Goal: Task Accomplishment & Management: Complete application form

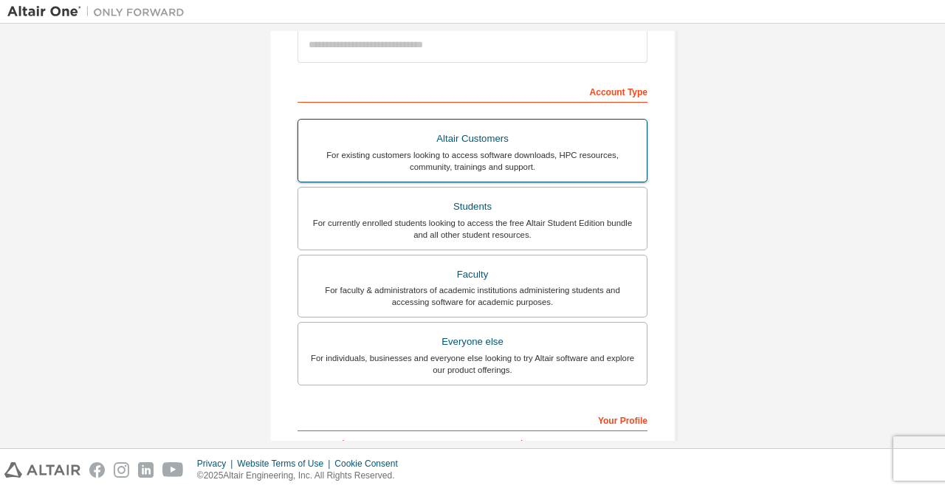
scroll to position [188, 0]
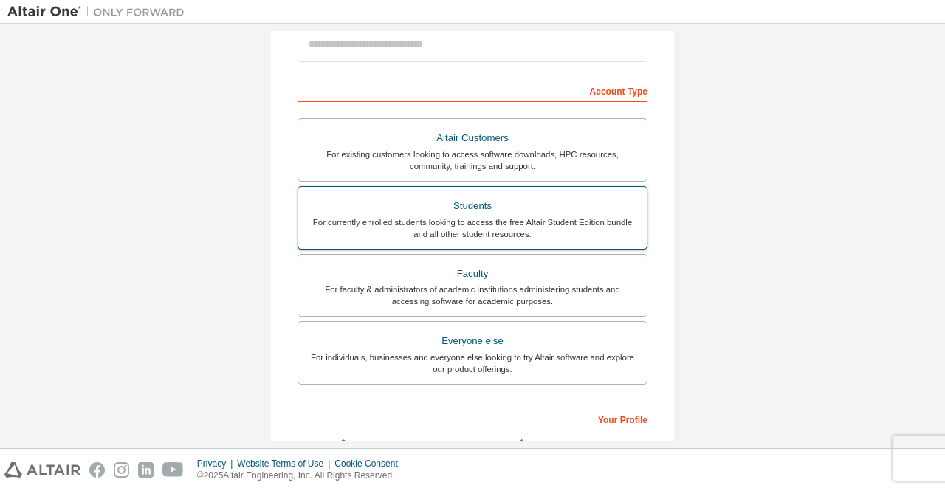
click at [433, 219] on div "For currently enrolled students looking to access the free Altair Student Editi…" at bounding box center [472, 228] width 331 height 24
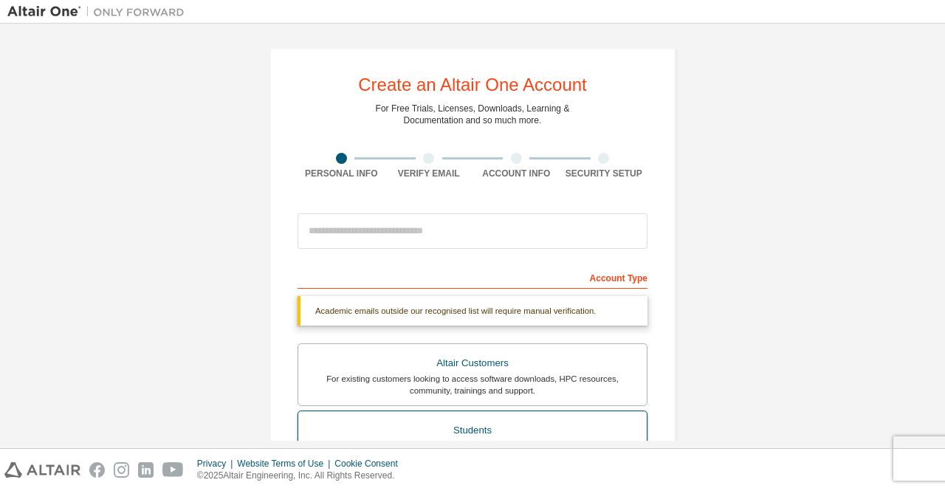
scroll to position [0, 0]
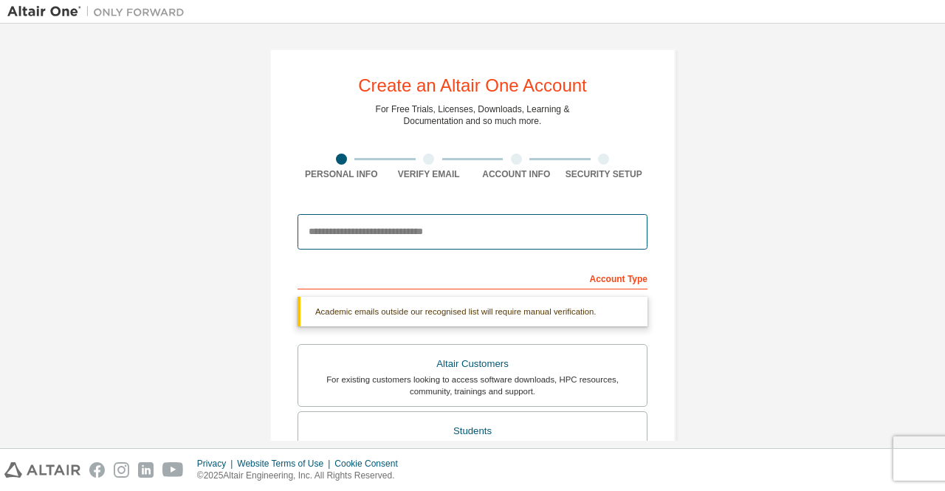
click at [379, 228] on input "email" at bounding box center [473, 231] width 350 height 35
type input "**********"
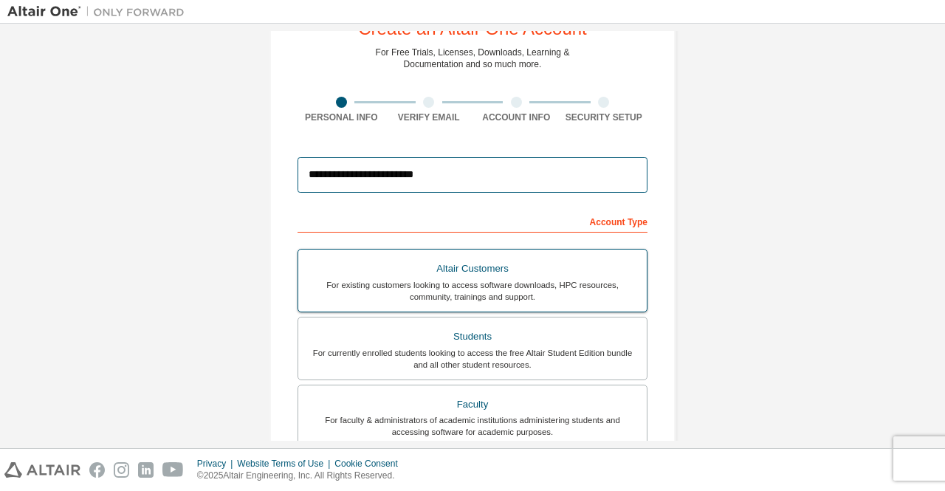
scroll to position [58, 0]
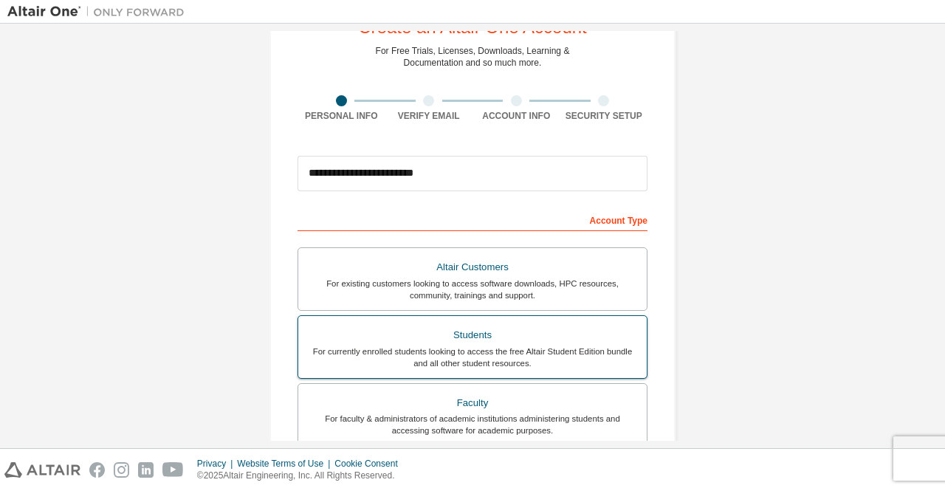
click at [472, 315] on label "Students For currently enrolled students looking to access the free Altair Stud…" at bounding box center [473, 347] width 350 height 64
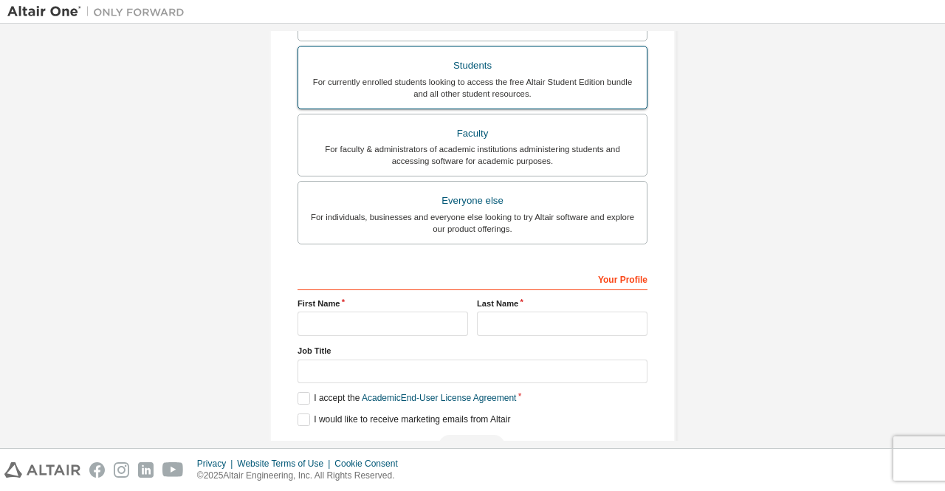
scroll to position [341, 0]
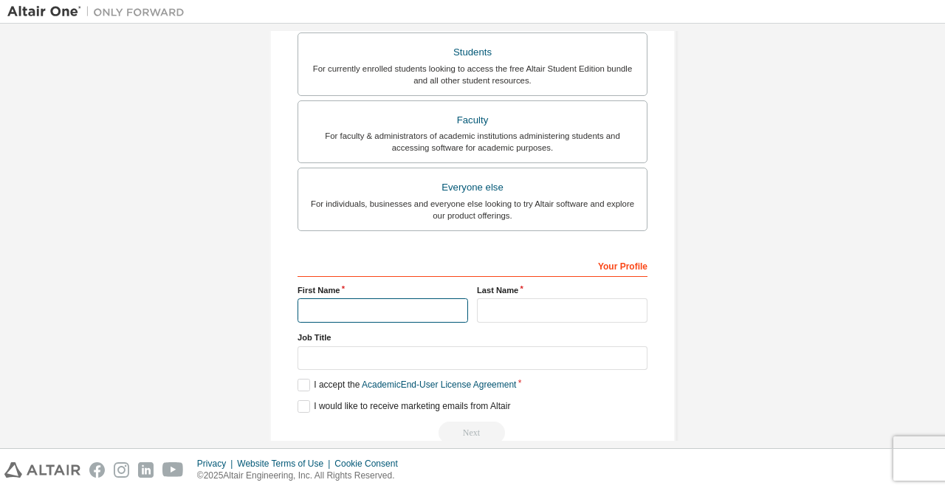
click at [393, 309] on input "text" at bounding box center [383, 310] width 171 height 24
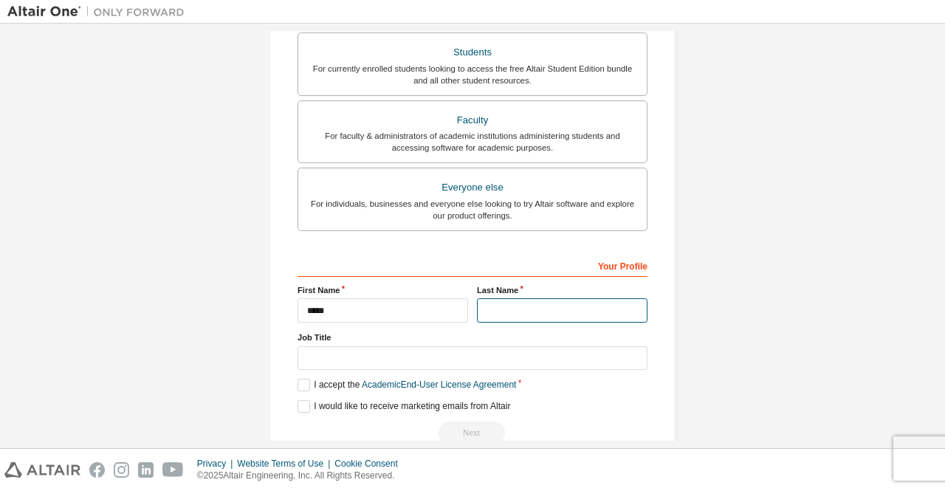
click at [519, 306] on input "text" at bounding box center [562, 310] width 171 height 24
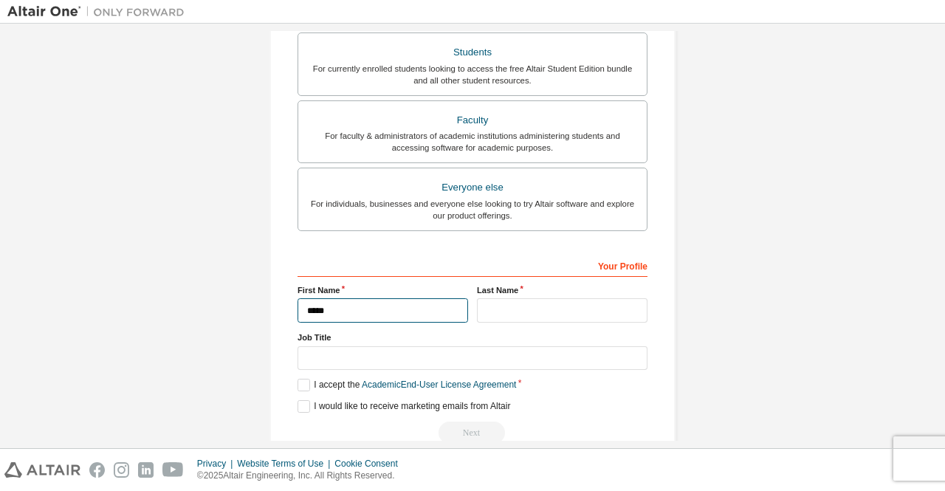
click at [375, 307] on input "*****" at bounding box center [383, 310] width 171 height 24
type input "*"
type input "*********"
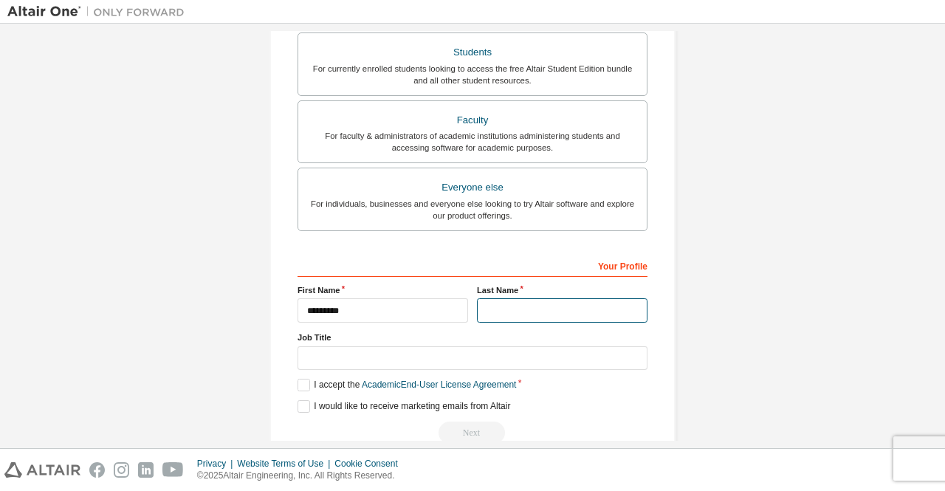
click at [494, 311] on input "text" at bounding box center [562, 310] width 171 height 24
type input "*****"
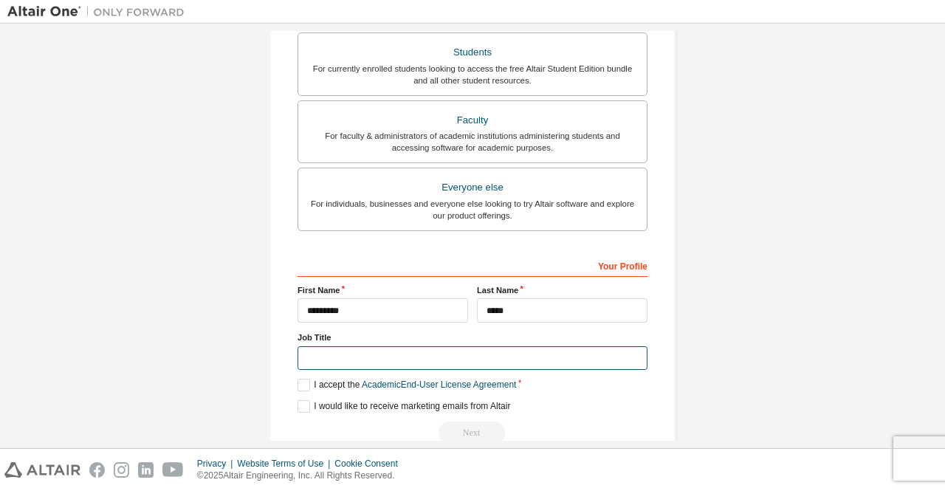
click at [417, 358] on input "text" at bounding box center [473, 358] width 350 height 24
type input "*******"
click at [299, 383] on label "I accept the Academic End-User License Agreement" at bounding box center [407, 385] width 219 height 13
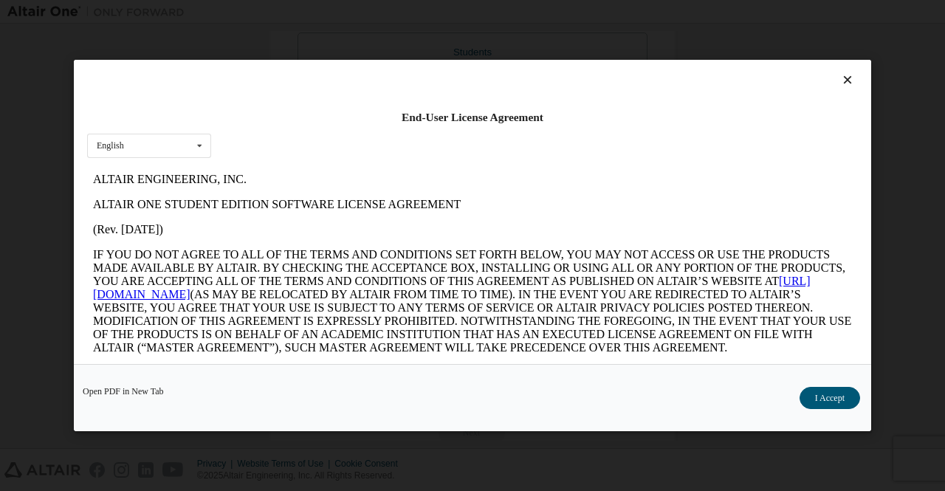
scroll to position [0, 0]
click at [840, 78] on icon at bounding box center [848, 79] width 16 height 13
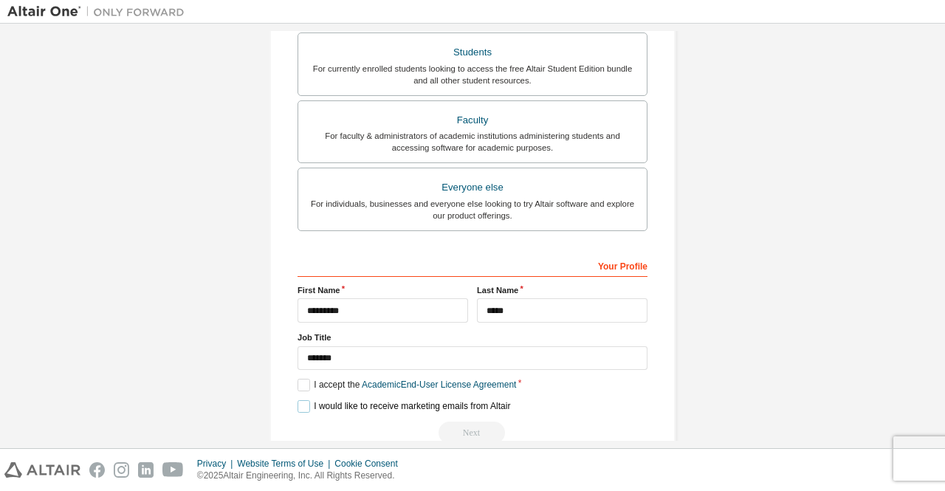
click at [303, 405] on label "I would like to receive marketing emails from Altair" at bounding box center [404, 406] width 213 height 13
click at [300, 382] on label "I accept the Academic End-User License Agreement" at bounding box center [407, 385] width 219 height 13
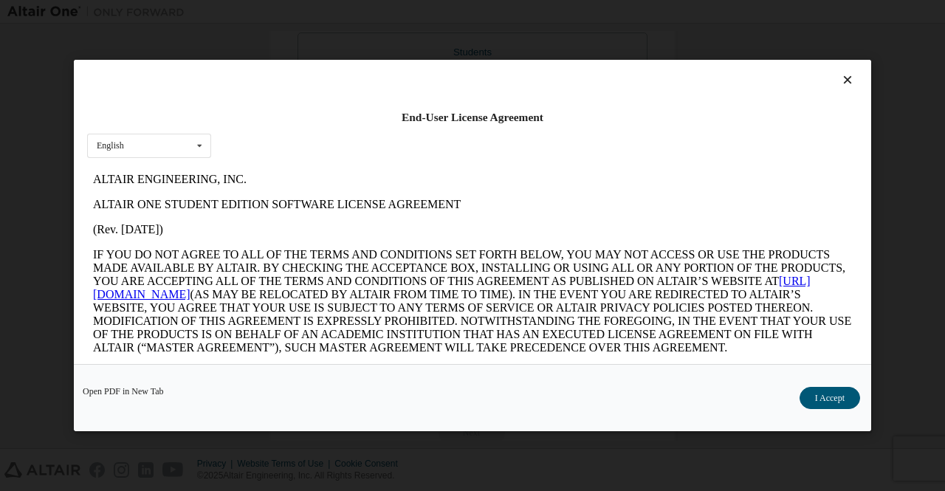
click at [816, 386] on div "Open PDF in New Tab I Accept" at bounding box center [473, 397] width 798 height 67
click at [826, 390] on button "I Accept" at bounding box center [830, 398] width 61 height 22
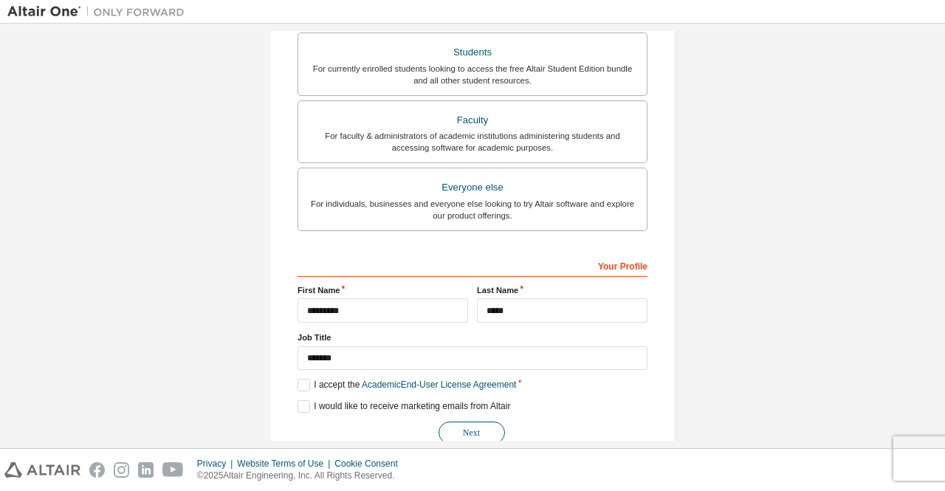
click at [464, 430] on button "Next" at bounding box center [472, 433] width 66 height 22
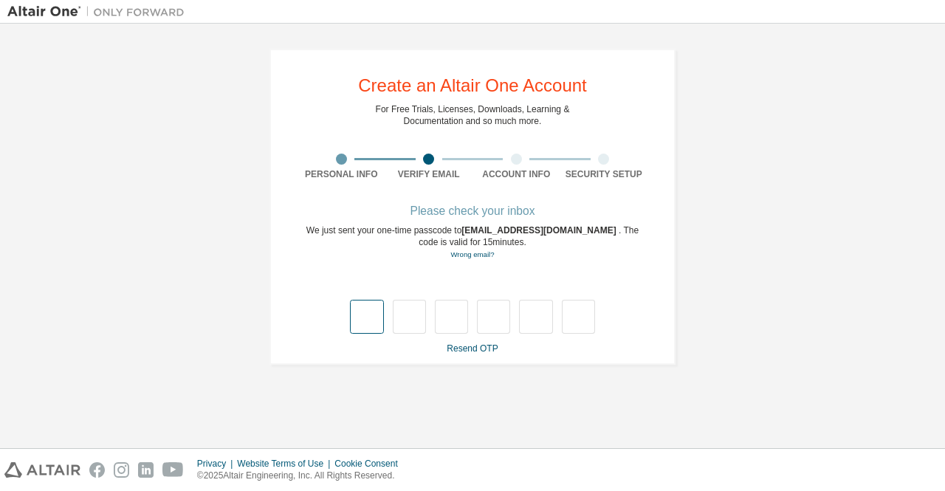
type input "*"
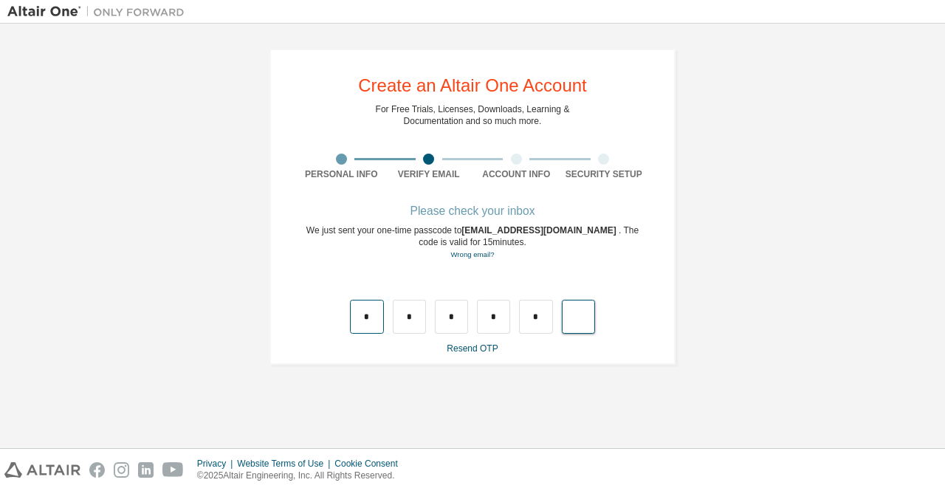
type input "*"
